Goal: Task Accomplishment & Management: Complete application form

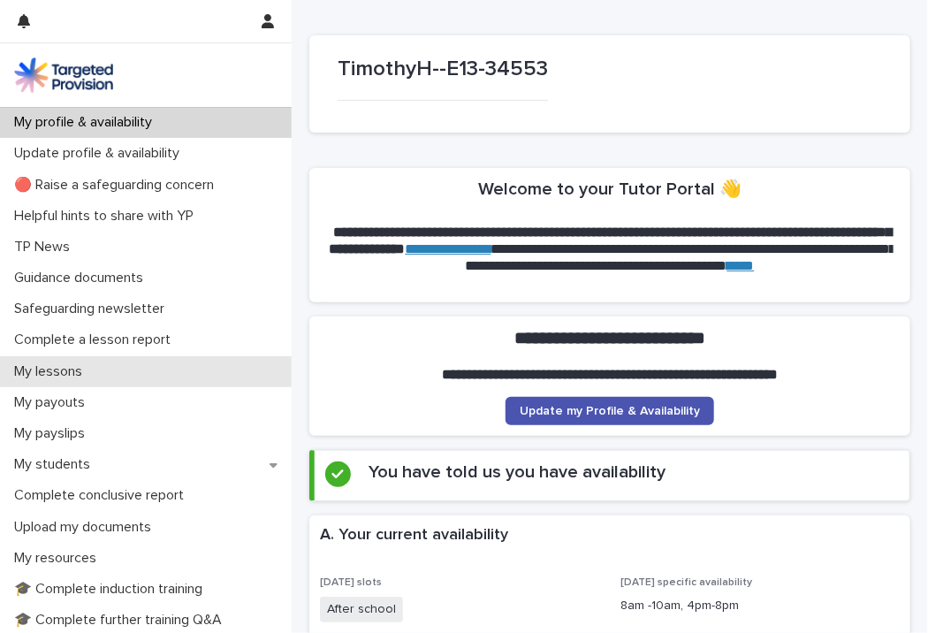
click at [138, 377] on div "My lessons" at bounding box center [146, 371] width 292 height 31
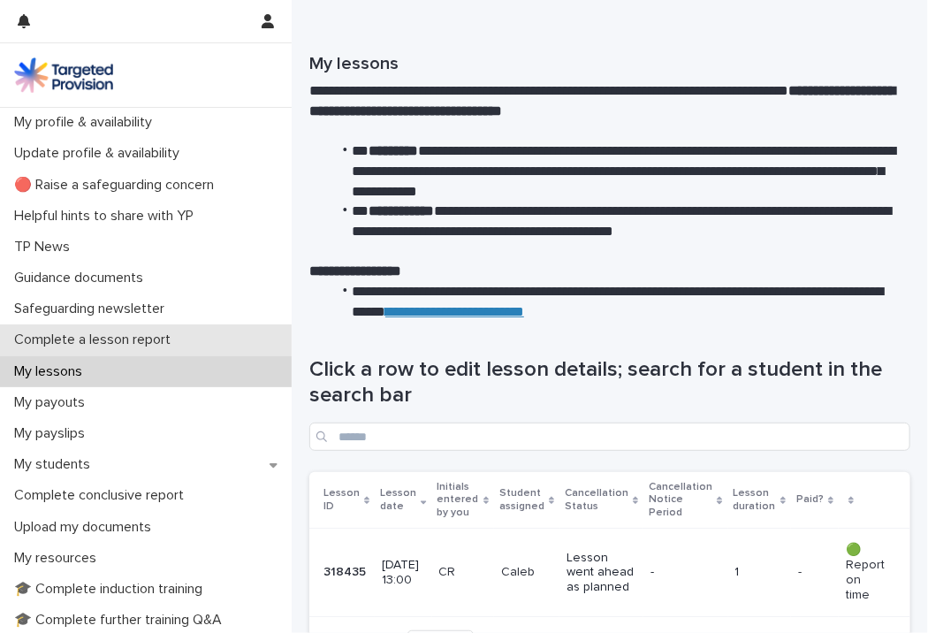
click at [124, 344] on p "Complete a lesson report" at bounding box center [96, 340] width 178 height 17
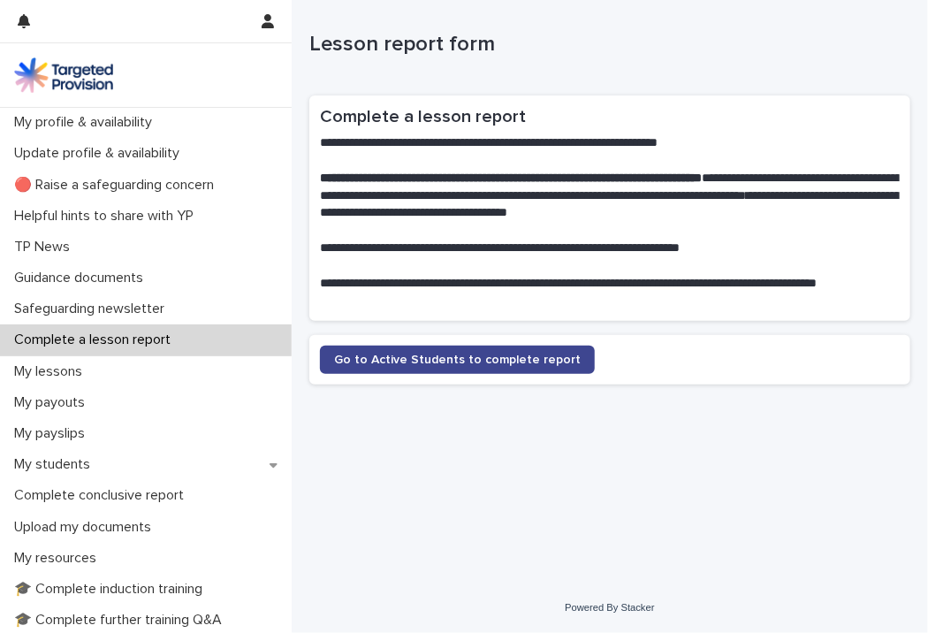
click at [457, 354] on span "Go to Active Students to complete report" at bounding box center [457, 360] width 247 height 12
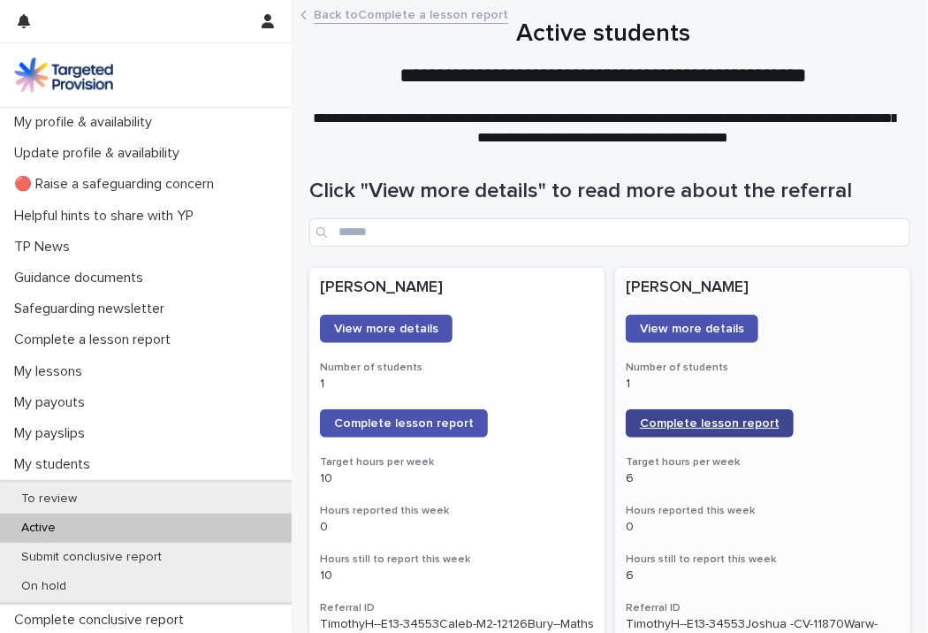
click at [728, 423] on span "Complete lesson report" at bounding box center [710, 423] width 140 height 12
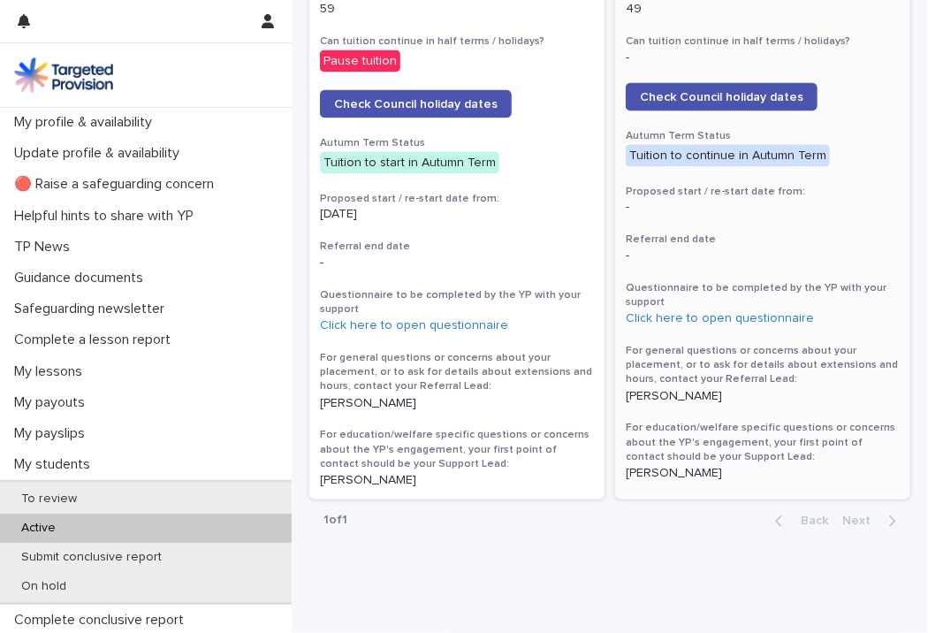
scroll to position [955, 0]
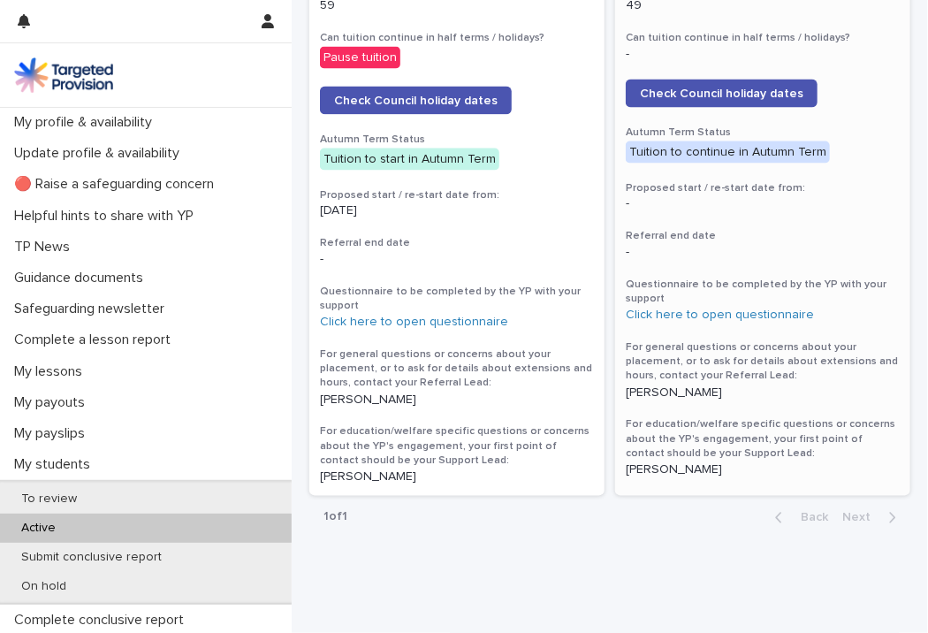
click at [706, 469] on p "[PERSON_NAME]" at bounding box center [763, 470] width 274 height 15
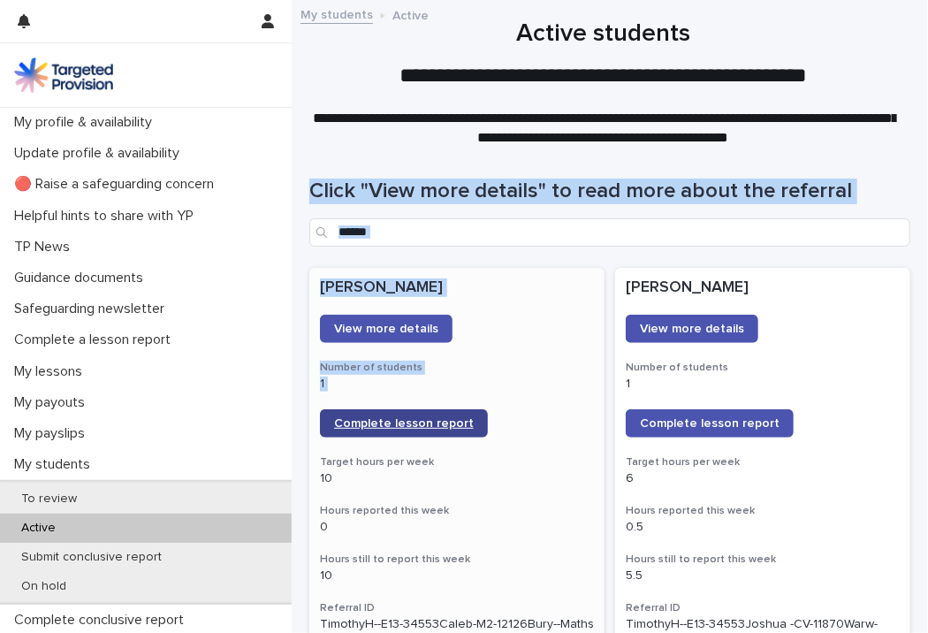
drag, startPoint x: 0, startPoint y: 0, endPoint x: 413, endPoint y: 427, distance: 593.9
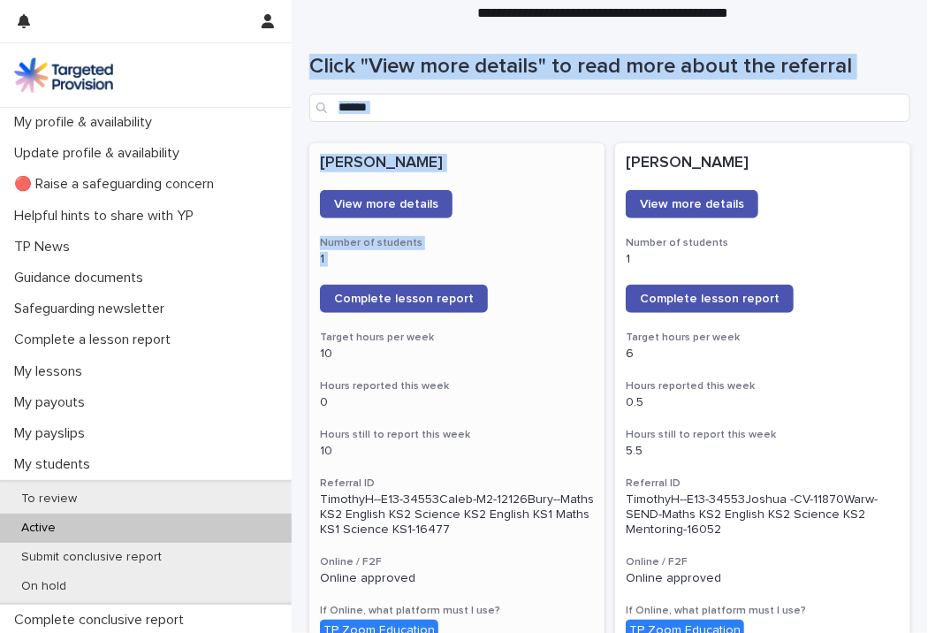
scroll to position [111, 0]
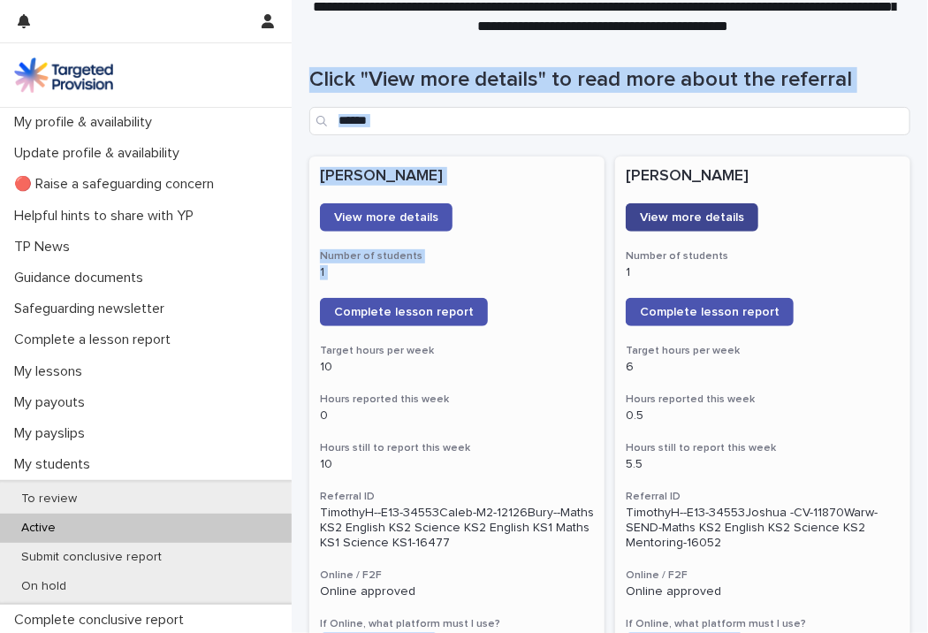
click at [700, 212] on span "View more details" at bounding box center [692, 217] width 104 height 12
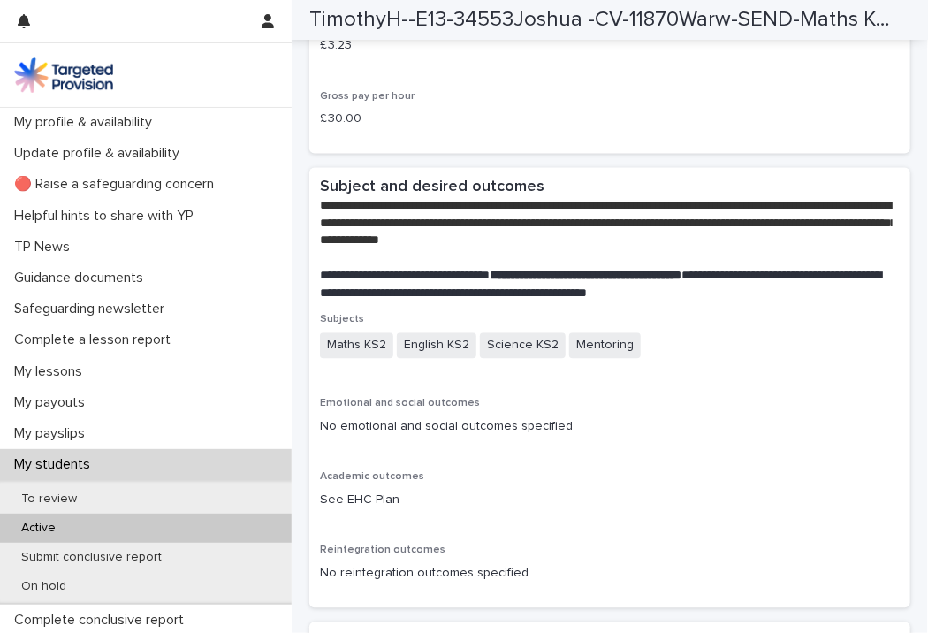
scroll to position [3522, 0]
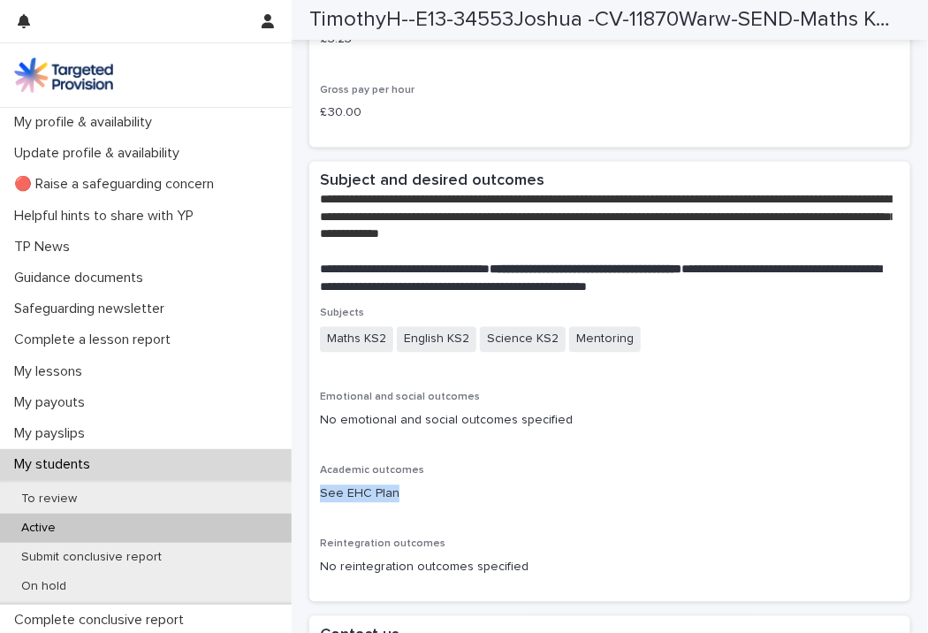
drag, startPoint x: 914, startPoint y: 469, endPoint x: 917, endPoint y: 494, distance: 24.9
click at [916, 494] on div "My profile & availability Update profile & availability 🔴 Raise a safeguarding …" at bounding box center [464, 316] width 928 height 633
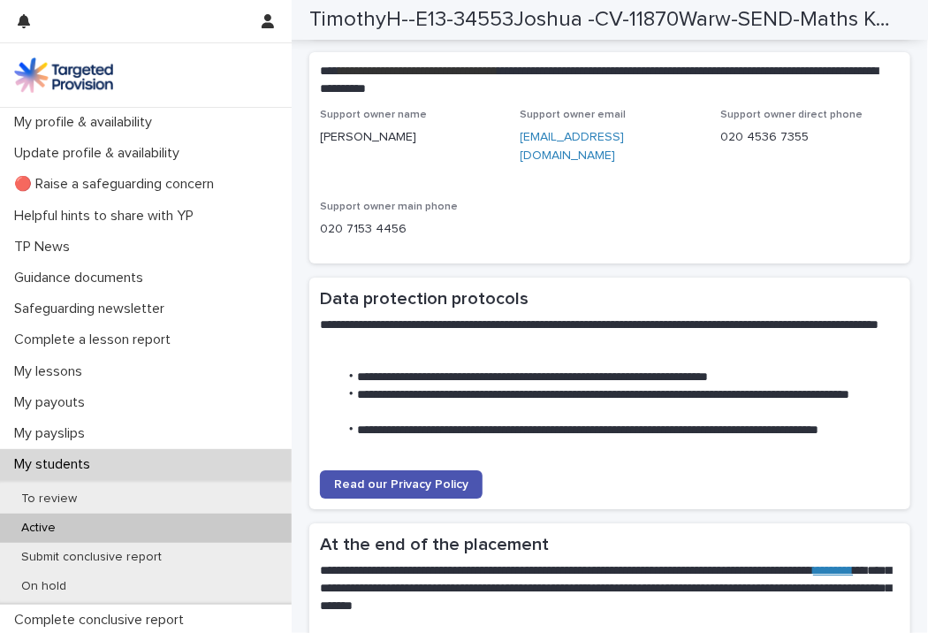
scroll to position [4345, 0]
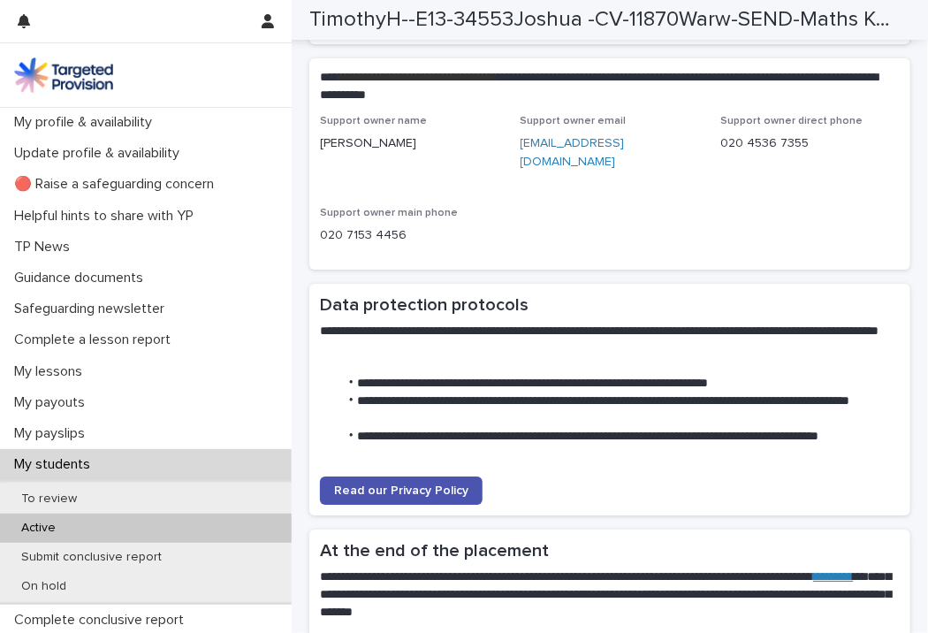
click at [625, 145] on link "[EMAIL_ADDRESS][DOMAIN_NAME]" at bounding box center [573, 152] width 104 height 31
click at [598, 149] on link "[EMAIL_ADDRESS][DOMAIN_NAME]" at bounding box center [573, 152] width 104 height 31
click at [589, 151] on link "[EMAIL_ADDRESS][DOMAIN_NAME]" at bounding box center [573, 152] width 104 height 31
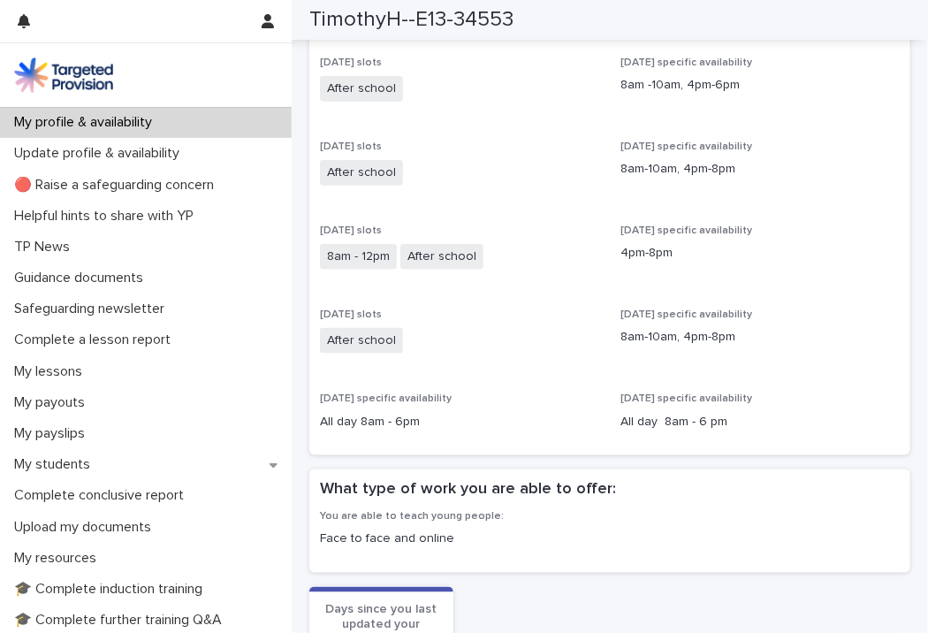
scroll to position [617, 0]
